Goal: Information Seeking & Learning: Learn about a topic

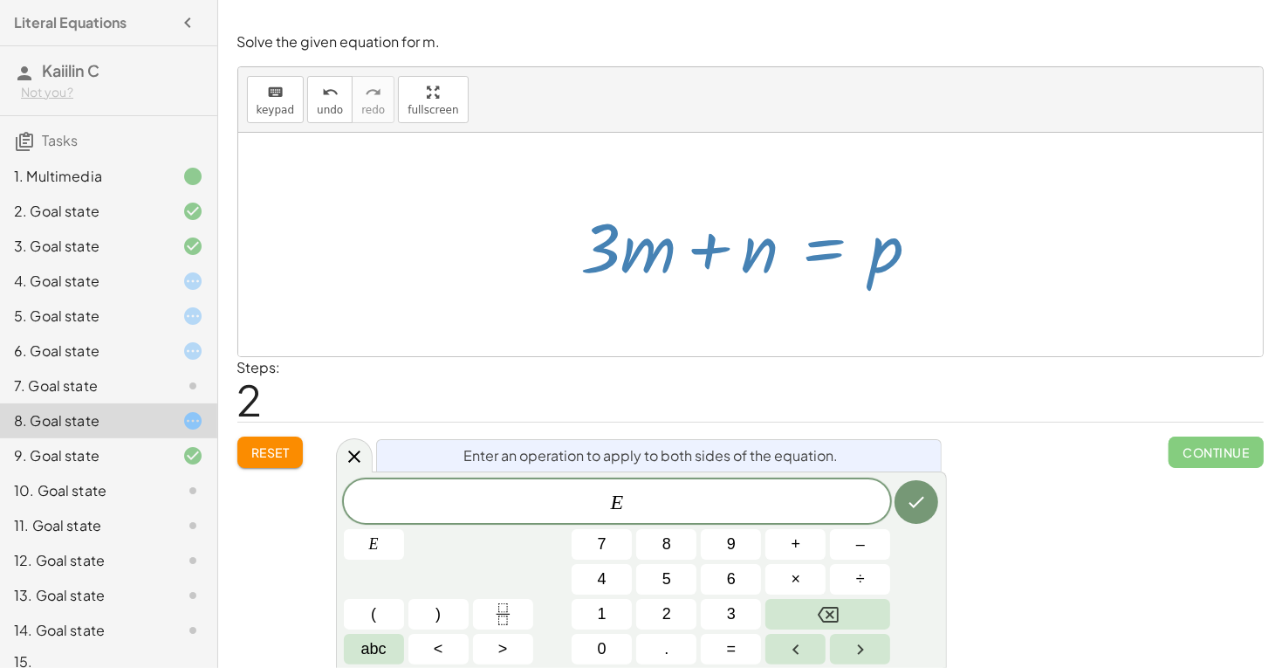
scroll to position [22, 0]
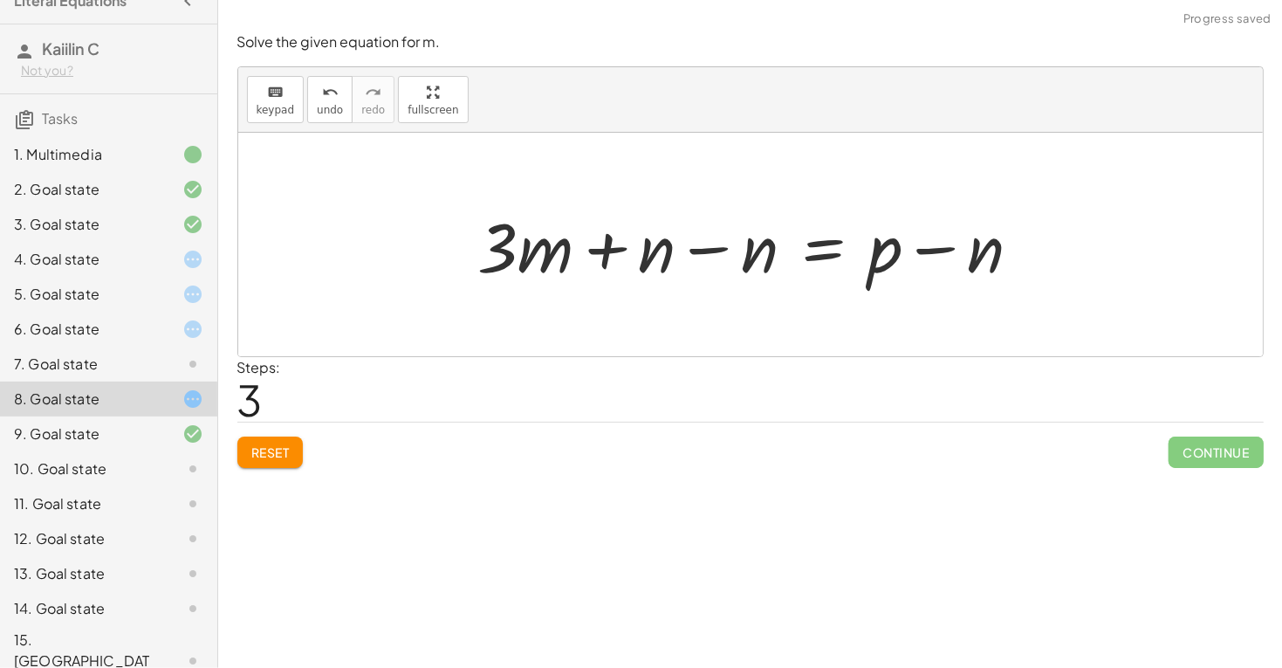
click at [693, 244] on div at bounding box center [757, 245] width 574 height 90
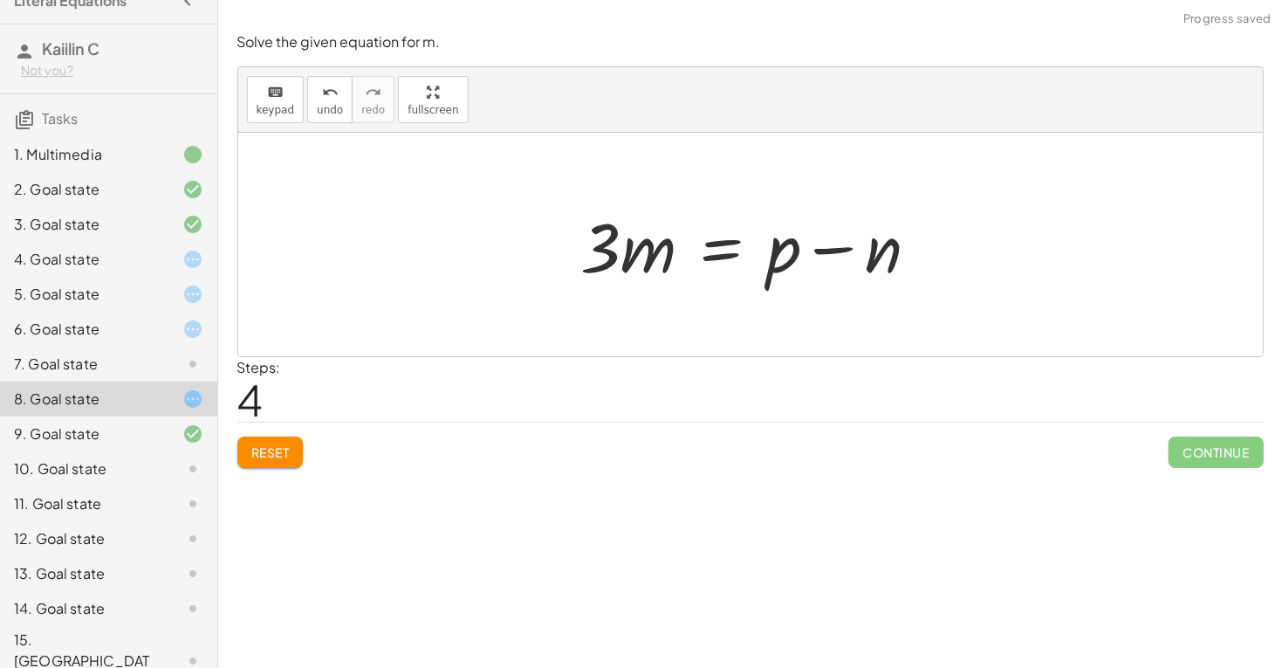
click at [880, 239] on div at bounding box center [758, 245] width 370 height 90
click at [788, 243] on div at bounding box center [758, 245] width 370 height 90
drag, startPoint x: 793, startPoint y: 247, endPoint x: 784, endPoint y: 269, distance: 23.5
click at [784, 269] on div at bounding box center [758, 245] width 370 height 90
click at [170, 356] on div at bounding box center [179, 364] width 49 height 21
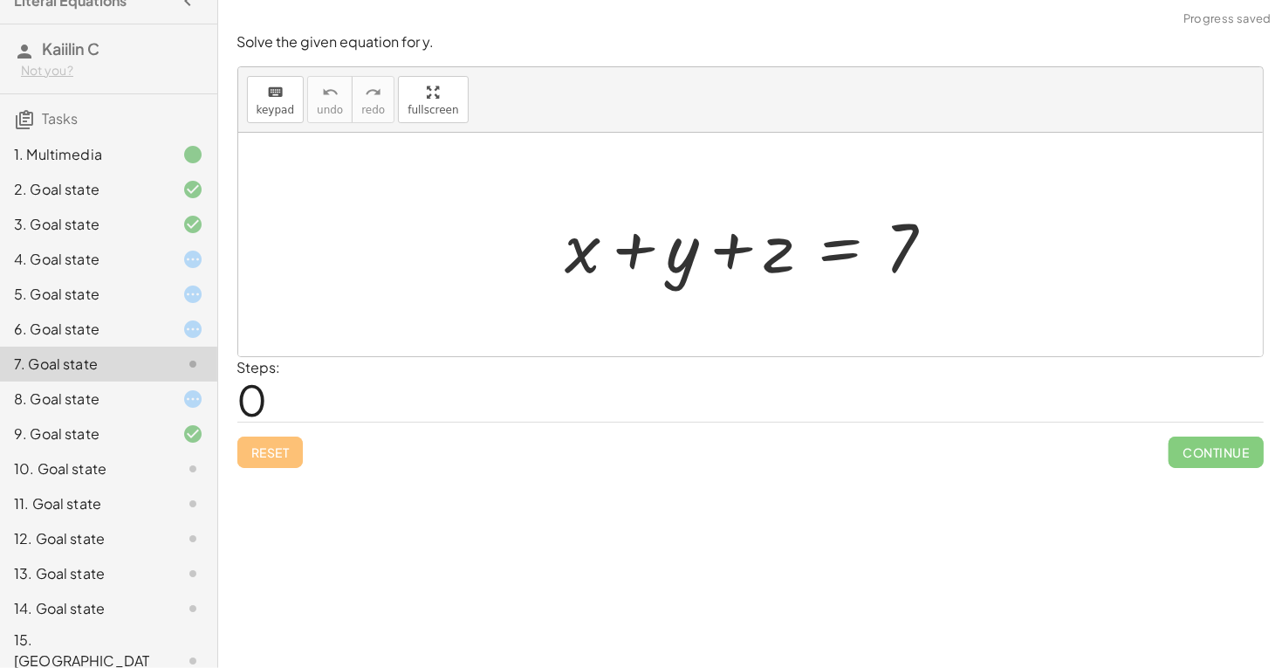
click at [179, 337] on div at bounding box center [179, 329] width 49 height 21
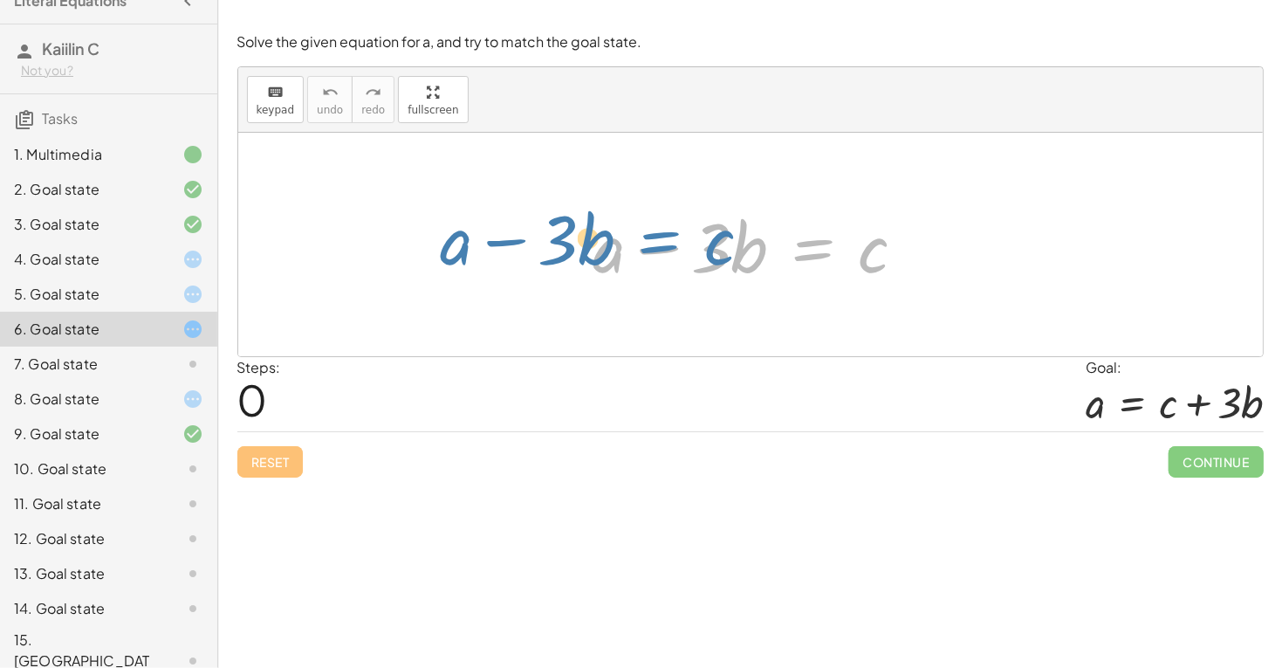
drag, startPoint x: 842, startPoint y: 261, endPoint x: 689, endPoint y: 252, distance: 153.9
click at [690, 253] on div at bounding box center [757, 245] width 344 height 90
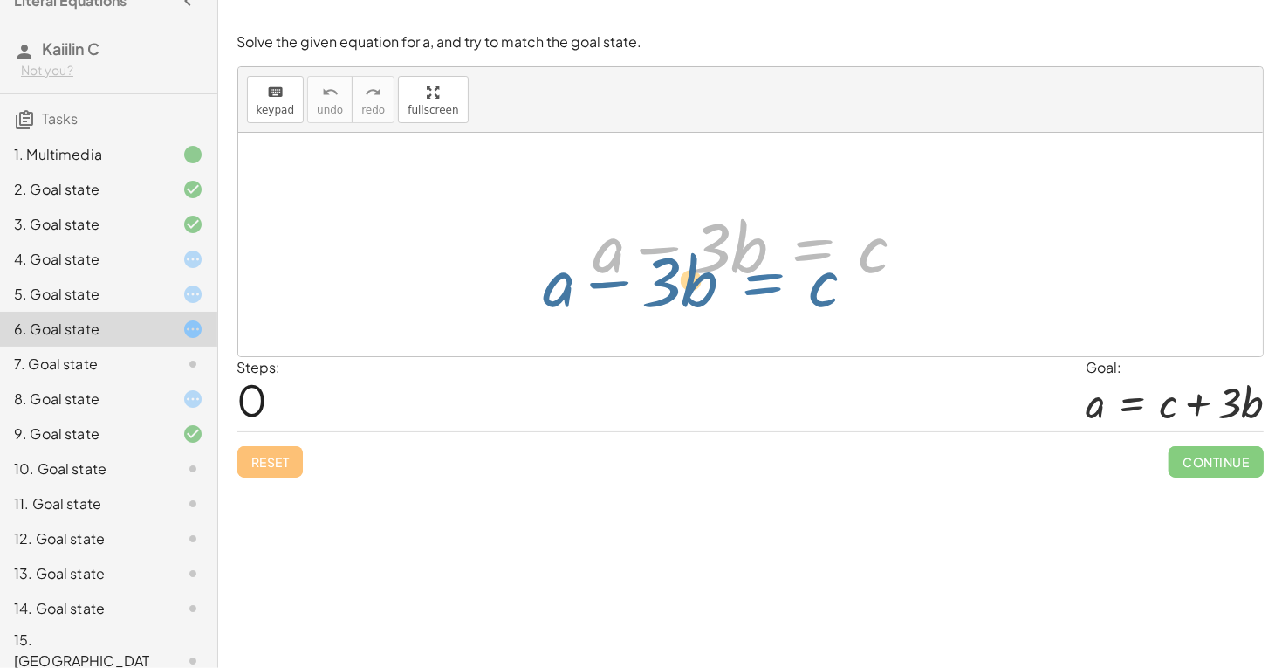
drag, startPoint x: 794, startPoint y: 253, endPoint x: 745, endPoint y: 284, distance: 58.4
click at [745, 284] on div at bounding box center [757, 245] width 344 height 90
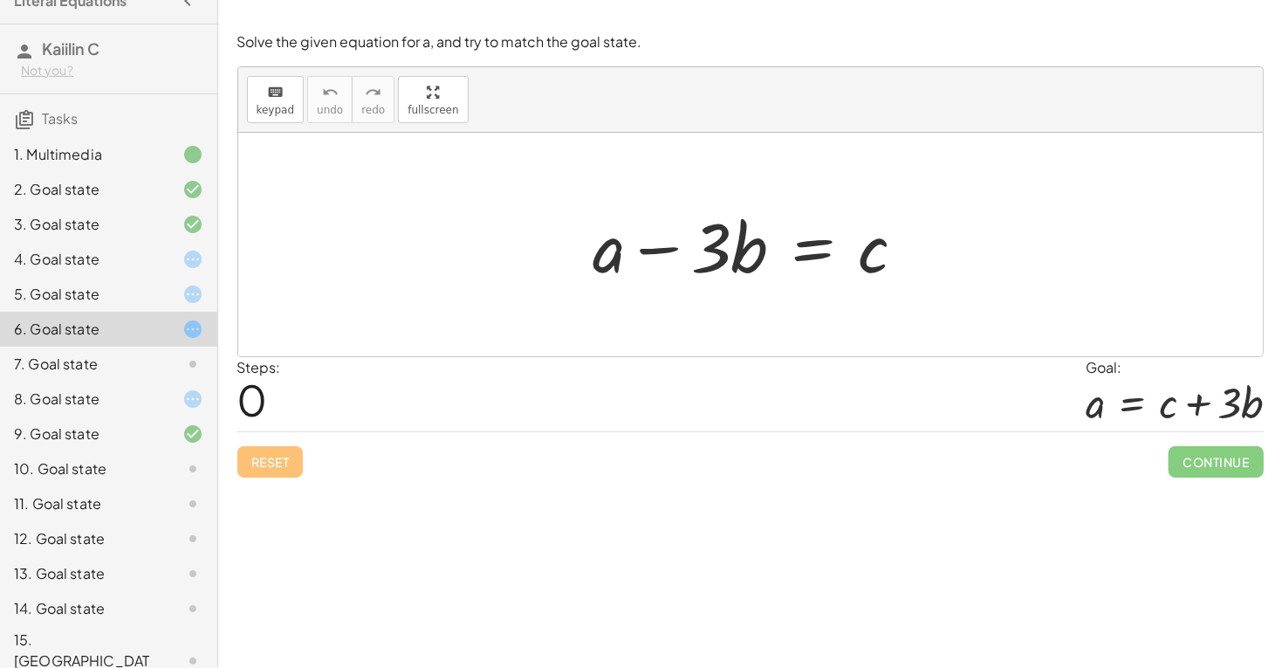
click at [770, 246] on div at bounding box center [757, 245] width 344 height 90
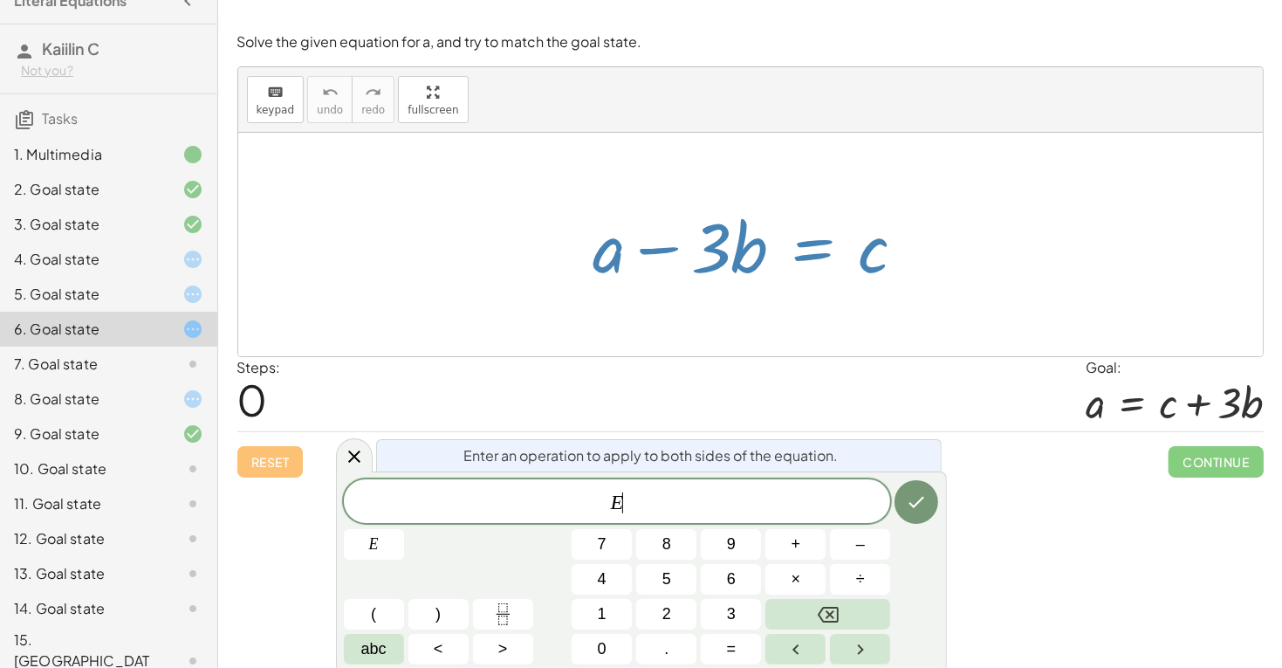
drag, startPoint x: 869, startPoint y: 261, endPoint x: 822, endPoint y: 307, distance: 65.4
click at [822, 307] on div "+ a − · 3 · b = c" at bounding box center [750, 244] width 1025 height 223
click at [822, 307] on div at bounding box center [750, 244] width 1025 height 223
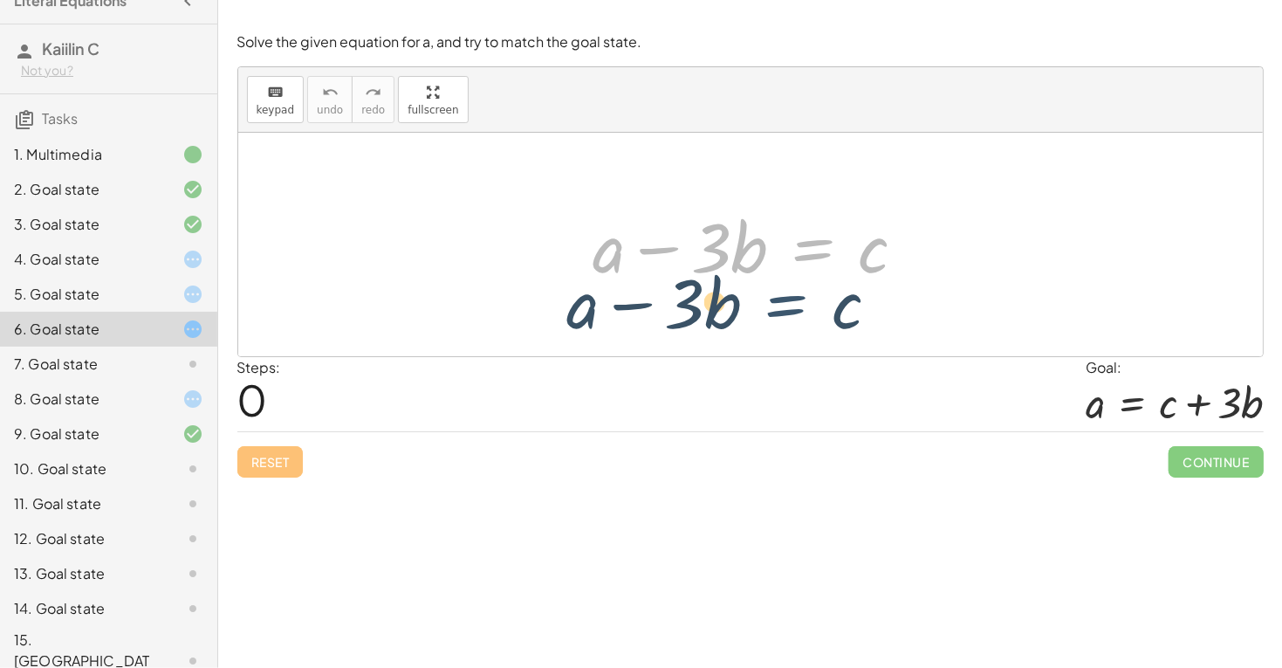
drag, startPoint x: 854, startPoint y: 244, endPoint x: 768, endPoint y: 265, distance: 87.9
click at [768, 265] on div at bounding box center [757, 245] width 344 height 90
